Goal: Complete application form: Complete application form

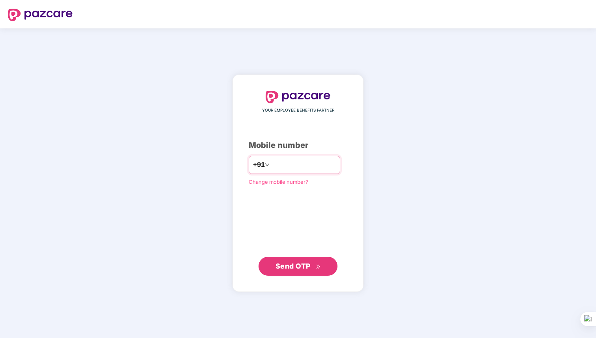
click at [291, 170] on input "number" at bounding box center [303, 165] width 65 height 13
type input "**********"
click at [299, 266] on span "Send OTP" at bounding box center [292, 265] width 35 height 8
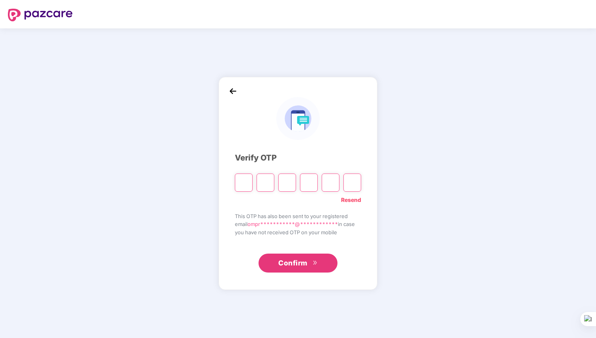
click at [243, 183] on input "Please enter verification code. Digit 1" at bounding box center [244, 183] width 18 height 18
paste input "*"
type input "*"
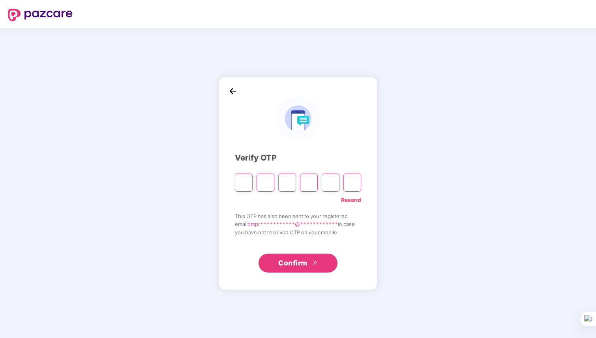
type input "*"
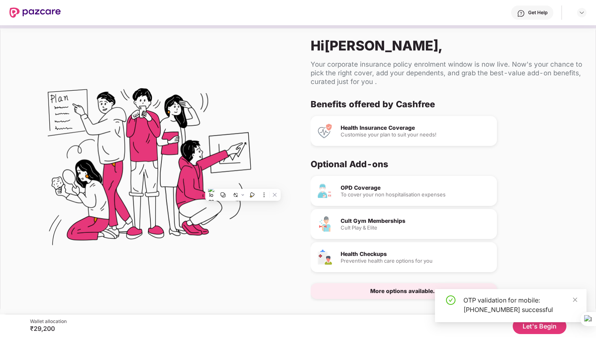
scroll to position [10, 0]
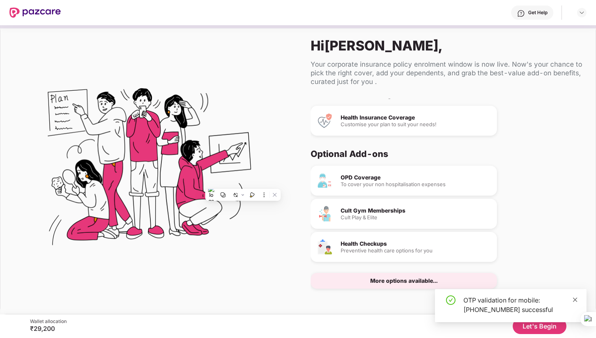
click at [575, 302] on icon "close" at bounding box center [575, 300] width 6 height 6
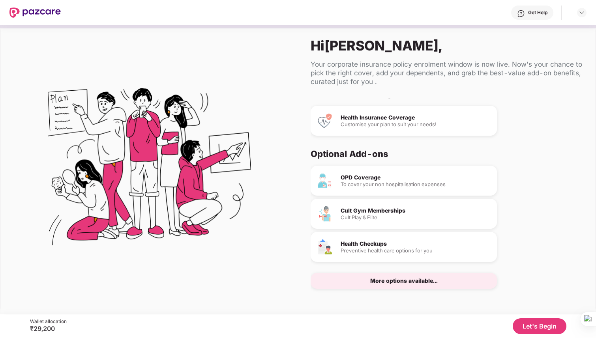
click at [540, 327] on button "Let's Begin" at bounding box center [539, 326] width 54 height 16
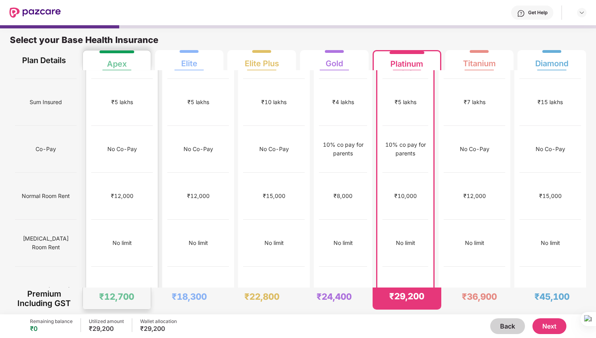
scroll to position [0, 0]
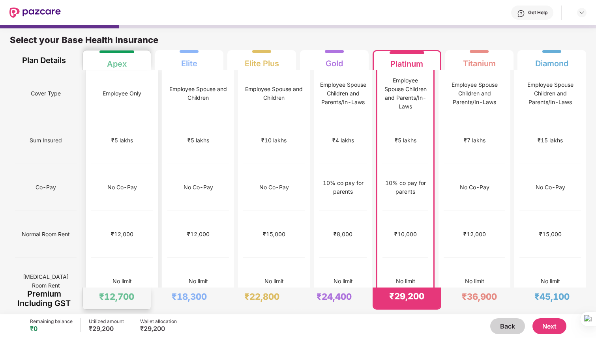
click at [121, 67] on div "Apex" at bounding box center [117, 61] width 20 height 16
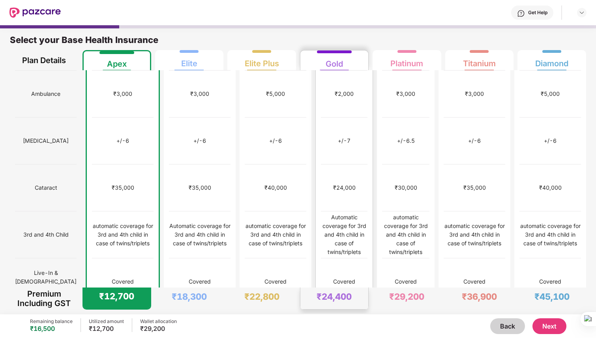
scroll to position [330, 0]
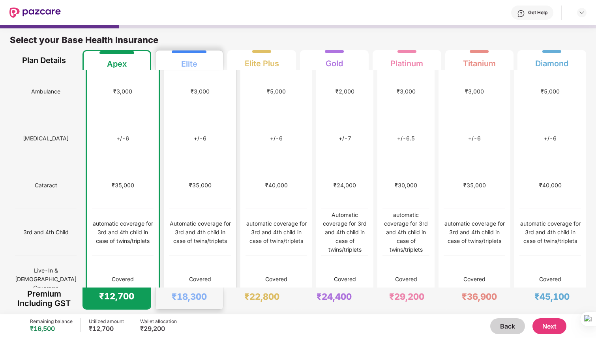
click at [205, 65] on div "Elite" at bounding box center [190, 60] width 58 height 20
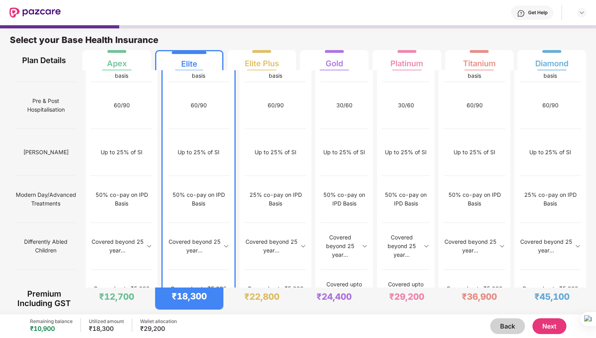
scroll to position [4, 0]
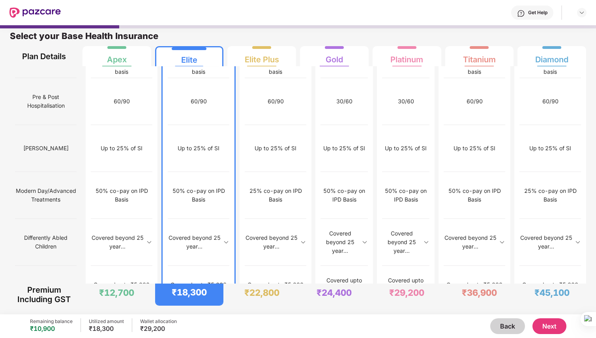
click at [548, 334] on div "Remaining balance ₹10,900 Utilized amount ₹18,300 Wallet allocation ₹29,200 Bac…" at bounding box center [298, 326] width 536 height 24
click at [547, 327] on button "Next" at bounding box center [549, 326] width 34 height 16
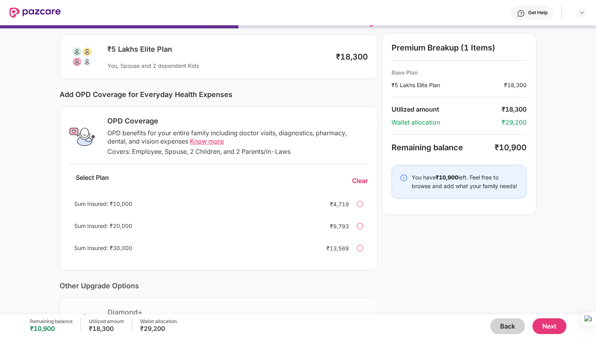
scroll to position [0, 0]
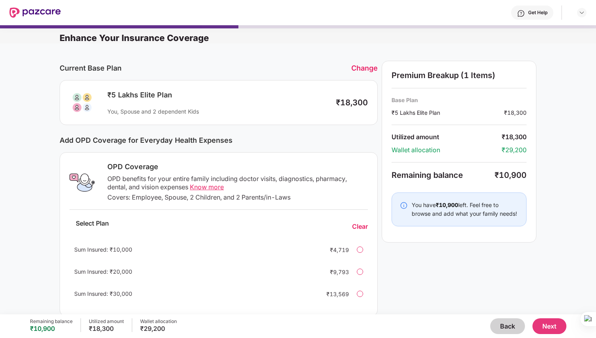
click at [550, 327] on button "Next" at bounding box center [549, 326] width 34 height 16
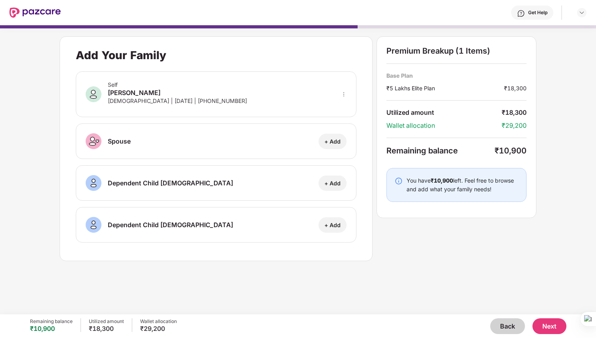
click at [551, 323] on button "Next" at bounding box center [549, 326] width 34 height 16
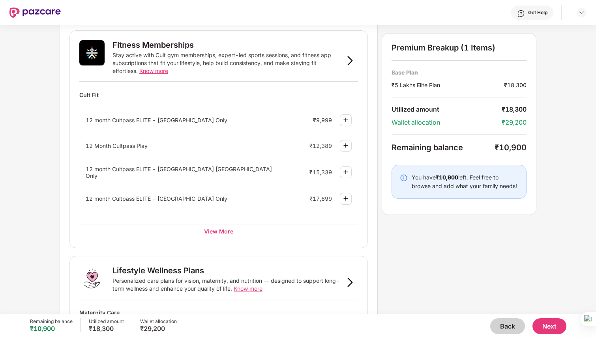
scroll to position [287, 0]
click at [221, 229] on div "View More" at bounding box center [218, 230] width 278 height 14
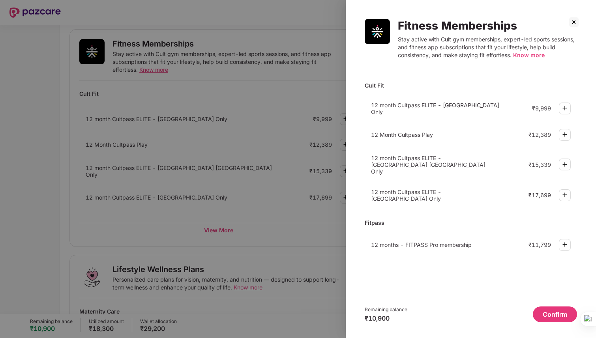
click at [564, 106] on img at bounding box center [564, 107] width 9 height 9
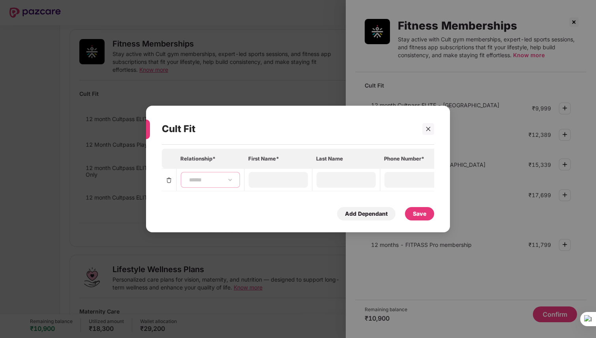
click at [194, 180] on select "**********" at bounding box center [210, 180] width 46 height 6
select select "****"
click at [187, 177] on select "**********" at bounding box center [210, 180] width 46 height 6
type input "*********"
type input "*****"
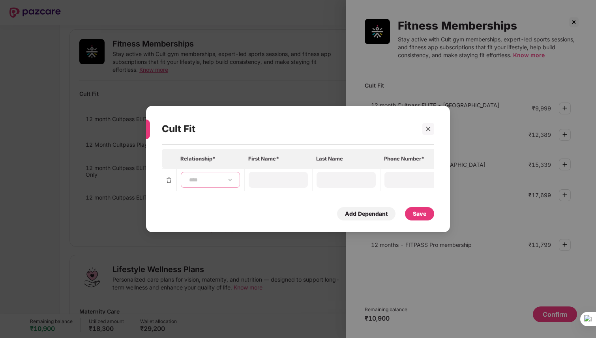
type input "**********"
click at [420, 213] on div "Save" at bounding box center [419, 213] width 13 height 9
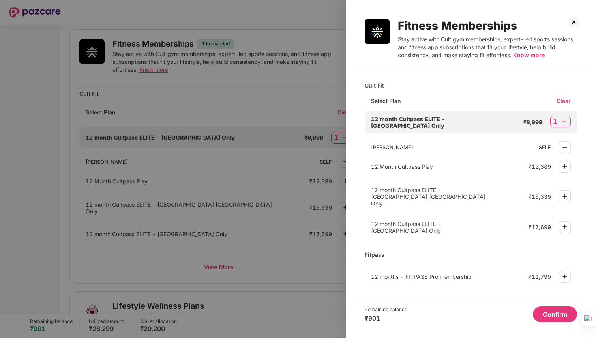
click at [572, 20] on img at bounding box center [573, 22] width 13 height 13
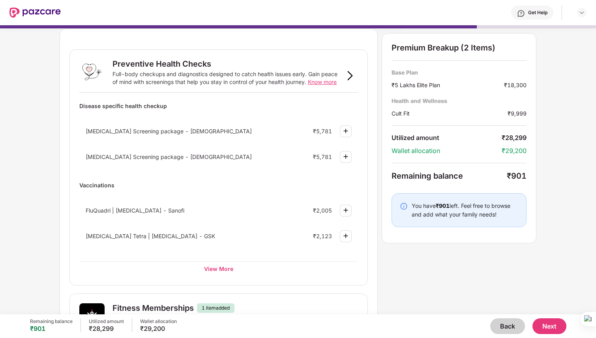
scroll to position [21, 0]
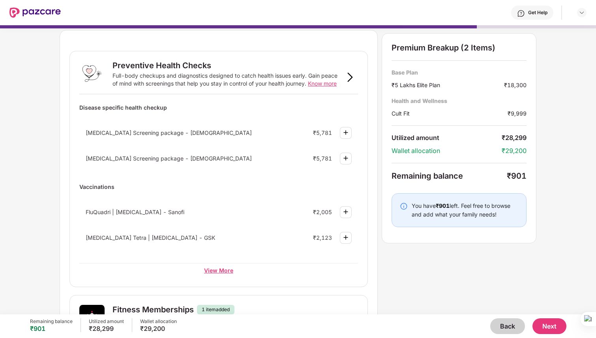
click at [227, 271] on div "View More" at bounding box center [218, 270] width 278 height 14
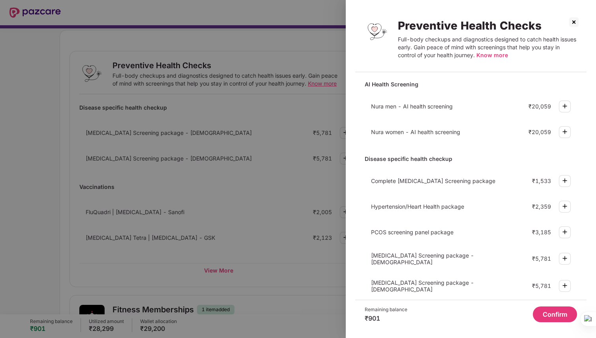
scroll to position [0, 0]
click at [566, 321] on button "Confirm" at bounding box center [554, 314] width 44 height 16
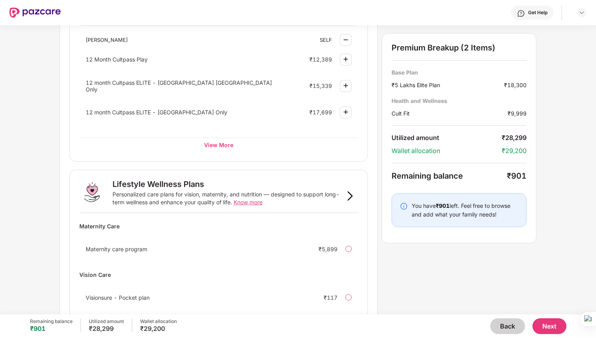
scroll to position [468, 0]
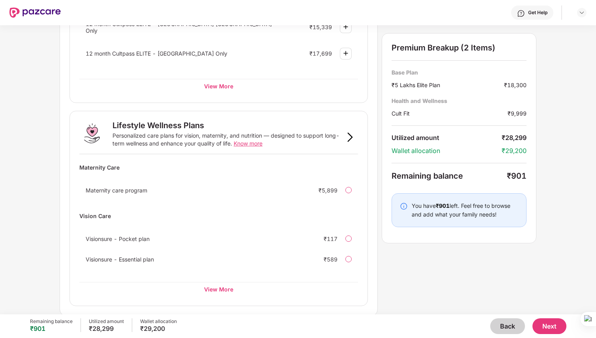
click at [351, 260] on div "Visionsure - Essential plan ₹589" at bounding box center [218, 259] width 278 height 16
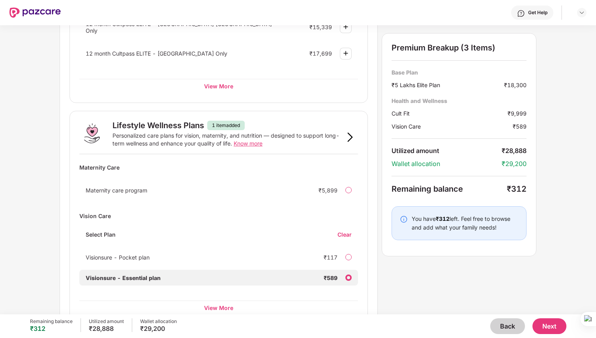
scroll to position [486, 0]
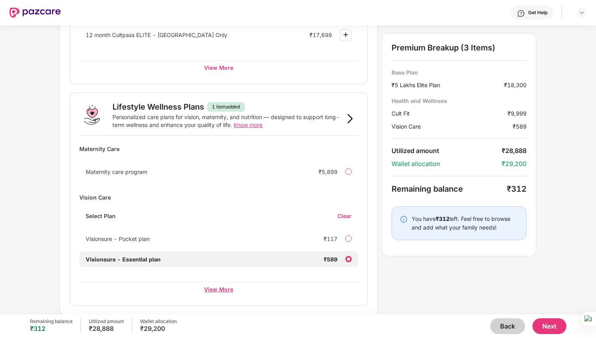
click at [214, 291] on div "View More" at bounding box center [218, 289] width 278 height 14
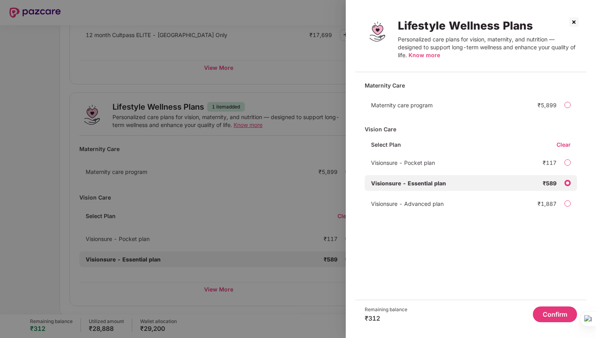
click at [573, 23] on img at bounding box center [573, 22] width 13 height 13
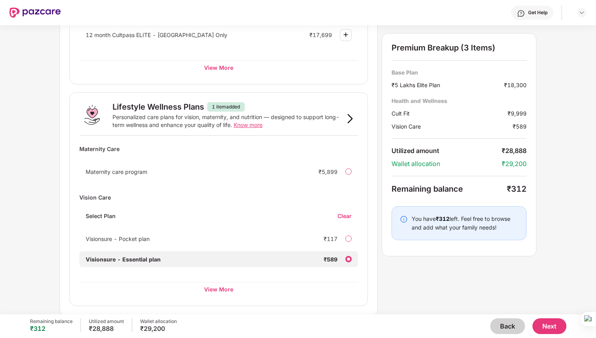
click at [547, 327] on button "Next" at bounding box center [549, 326] width 34 height 16
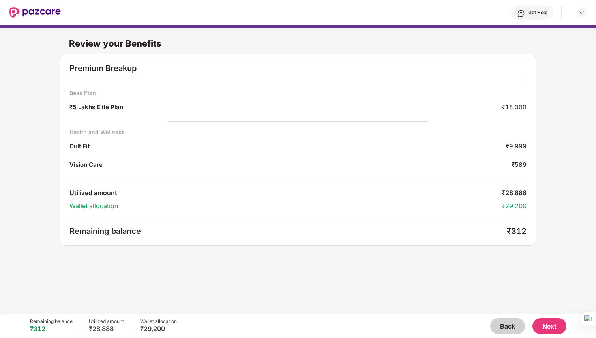
click at [546, 324] on button "Next" at bounding box center [549, 326] width 34 height 16
